Goal: Information Seeking & Learning: Learn about a topic

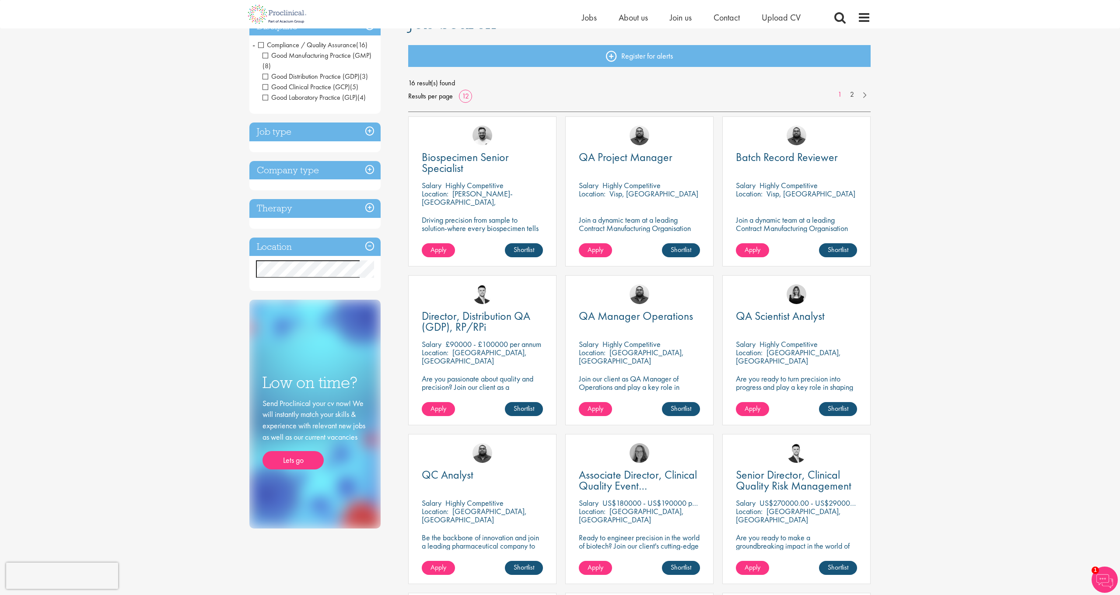
scroll to position [83, 0]
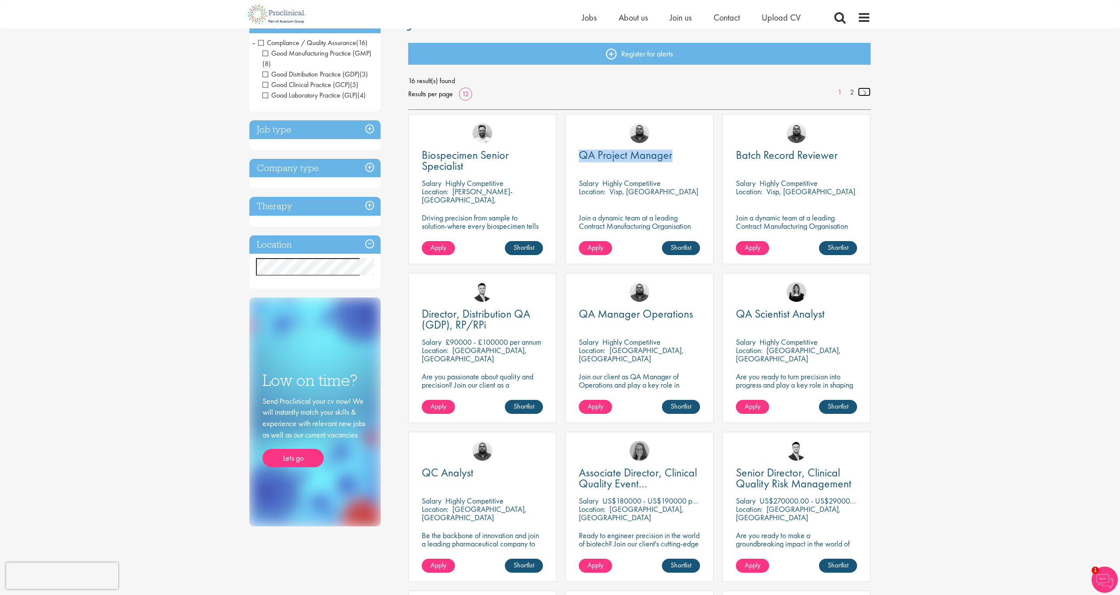
click at [863, 94] on link at bounding box center [864, 91] width 13 height 9
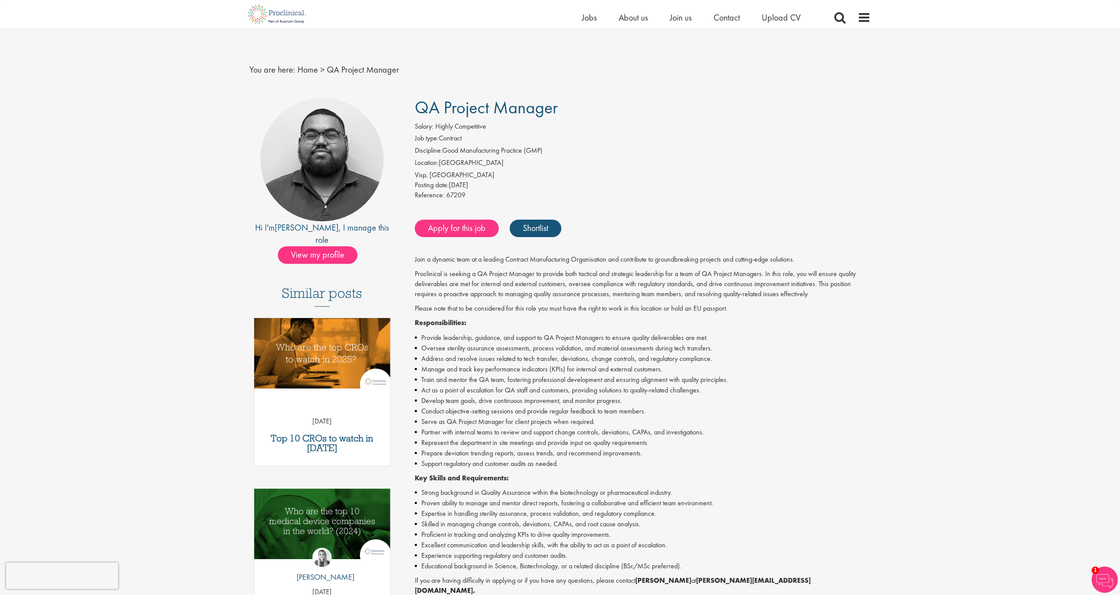
scroll to position [11, 0]
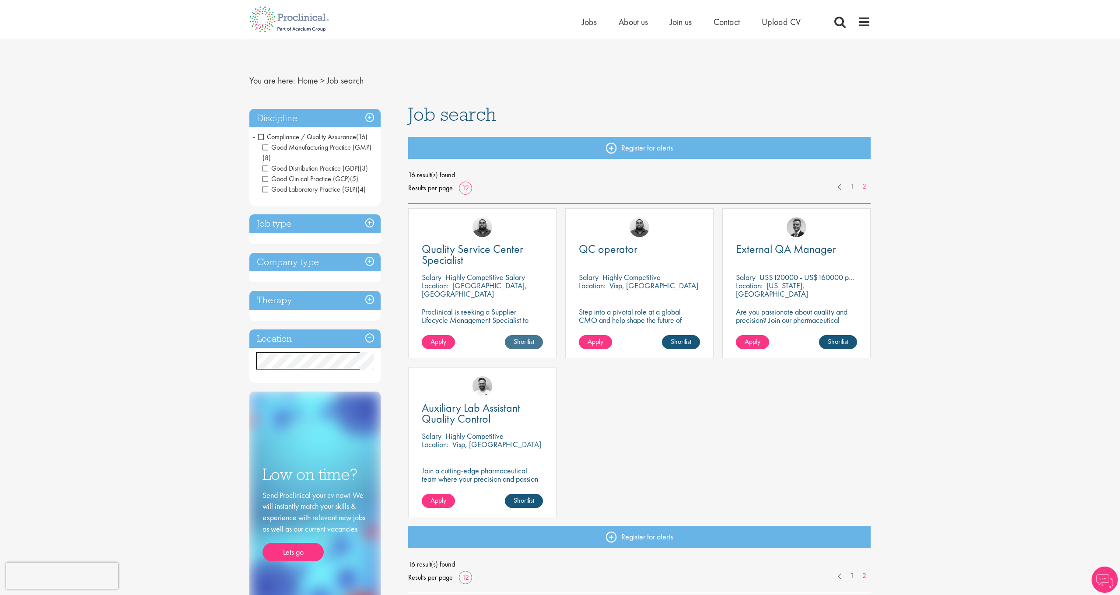
click at [523, 343] on link "Shortlist" at bounding box center [524, 342] width 38 height 14
click at [521, 336] on link "Shortlisted" at bounding box center [520, 342] width 45 height 14
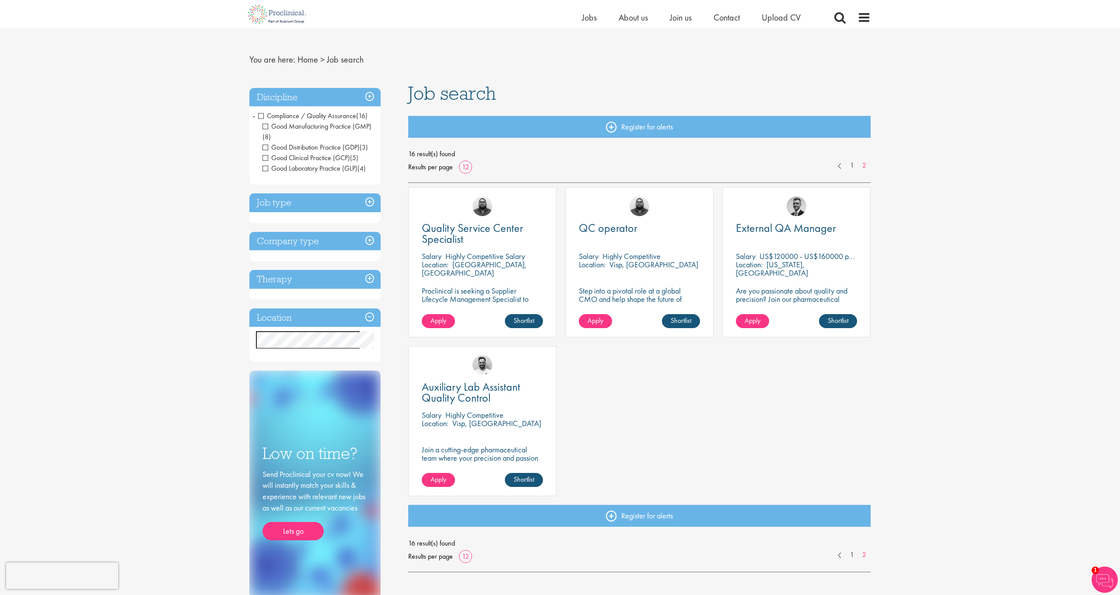
scroll to position [11, 0]
click at [841, 164] on link at bounding box center [839, 164] width 13 height 9
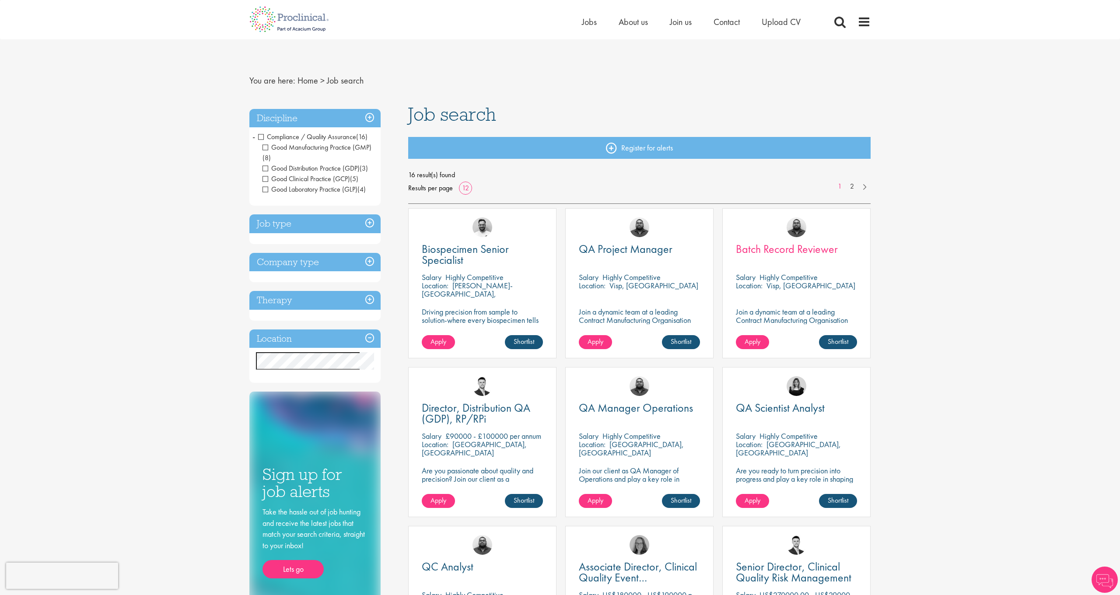
click at [785, 250] on span "Batch Record Reviewer" at bounding box center [787, 248] width 102 height 15
